Goal: Task Accomplishment & Management: Manage account settings

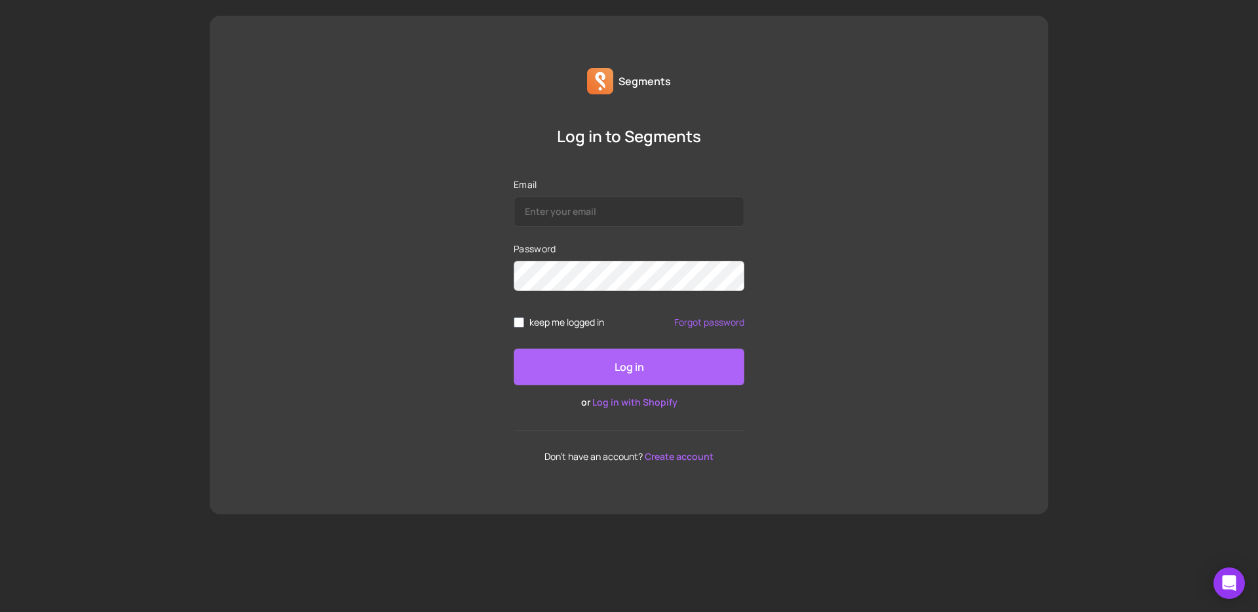
click at [637, 363] on p "Log in" at bounding box center [629, 367] width 29 height 16
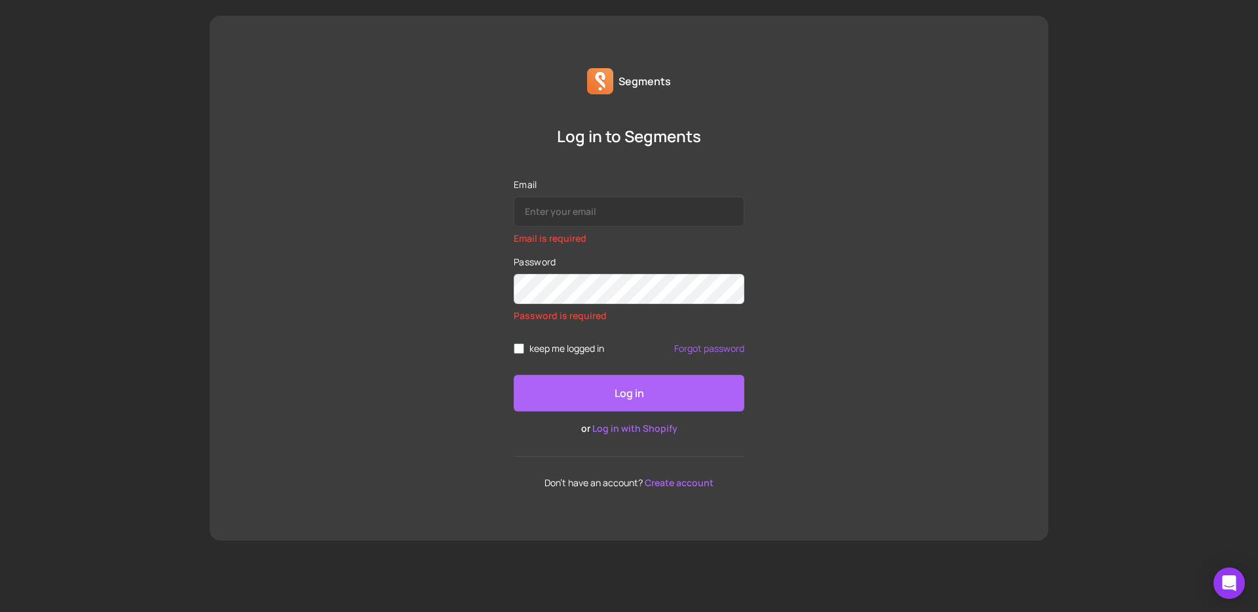
click at [655, 431] on link "Log in with Shopify" at bounding box center [634, 428] width 85 height 12
